Goal: Task Accomplishment & Management: Manage account settings

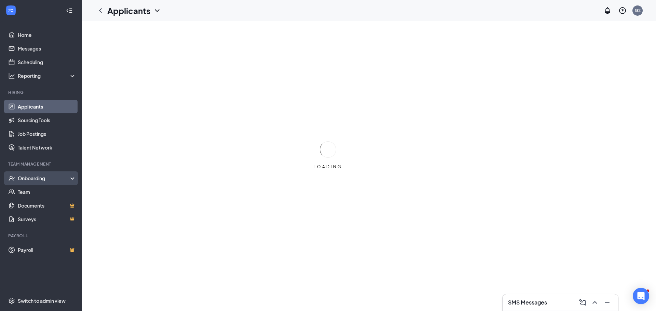
click at [26, 180] on div "Onboarding" at bounding box center [44, 178] width 53 height 7
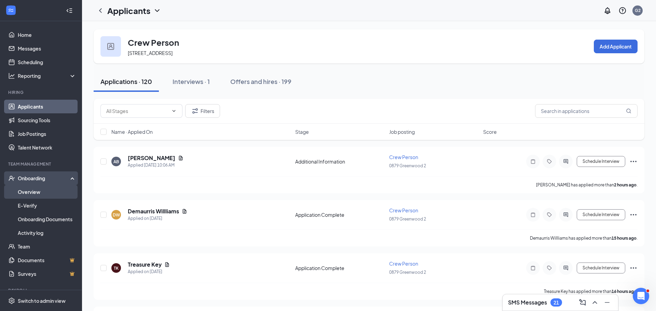
click at [30, 190] on link "Overview" at bounding box center [47, 192] width 58 height 14
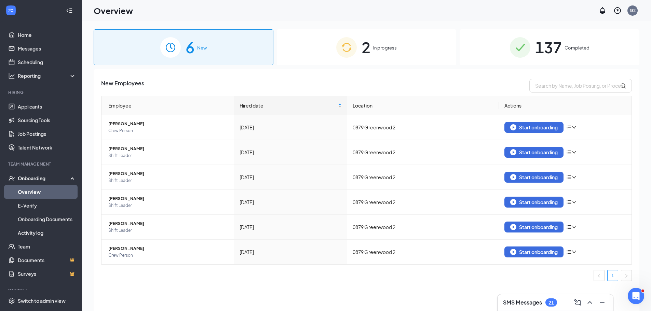
click at [375, 49] on span "In progress" at bounding box center [385, 47] width 24 height 7
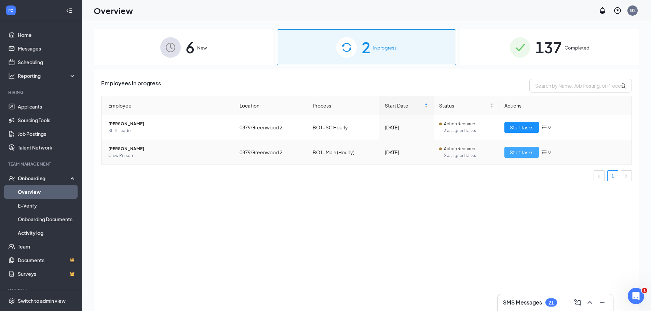
click at [528, 152] on span "Start tasks" at bounding box center [522, 153] width 24 height 8
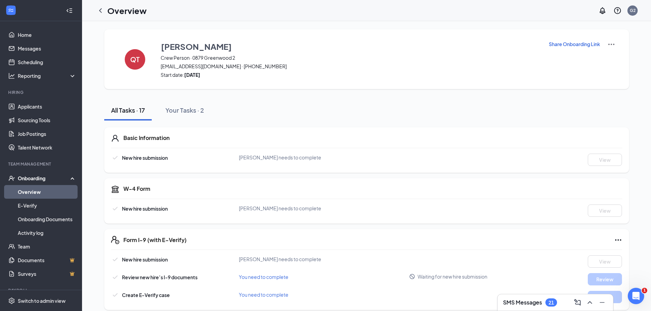
click at [587, 45] on p "Share Onboarding Link" at bounding box center [574, 44] width 51 height 7
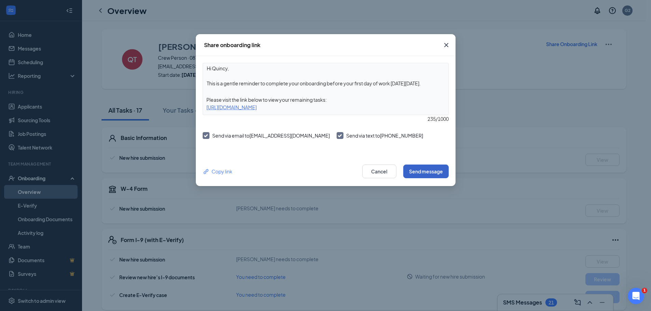
click at [427, 169] on button "Send message" at bounding box center [425, 172] width 45 height 14
